Goal: Task Accomplishment & Management: Use online tool/utility

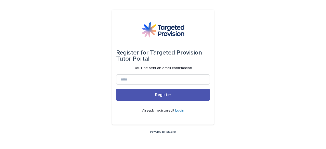
click at [179, 111] on link "Login" at bounding box center [179, 111] width 9 height 4
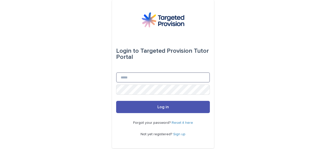
type input "**********"
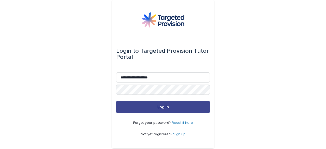
click at [165, 107] on span "Log in" at bounding box center [162, 107] width 11 height 4
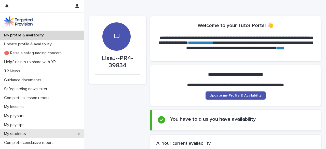
click at [32, 133] on div "My students" at bounding box center [42, 133] width 84 height 9
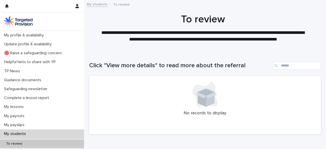
click at [45, 131] on div "My students" at bounding box center [42, 133] width 84 height 9
click at [96, 6] on link "My students" at bounding box center [97, 4] width 21 height 6
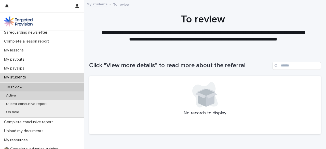
click at [12, 96] on p "Active" at bounding box center [11, 95] width 18 height 4
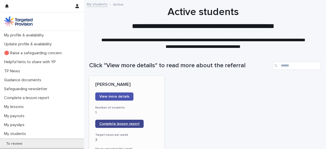
click at [115, 124] on span "Complete lesson report" at bounding box center [119, 124] width 40 height 4
